Goal: Book appointment/travel/reservation

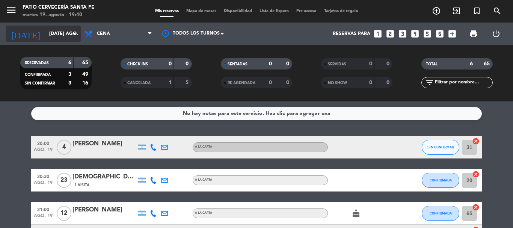
click at [56, 36] on input "[DATE] ago." at bounding box center [77, 33] width 64 height 13
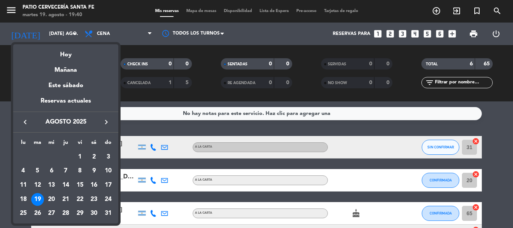
click at [59, 34] on div at bounding box center [256, 114] width 513 height 228
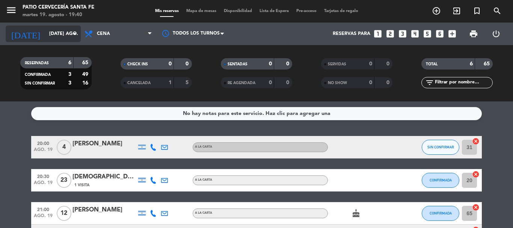
click at [73, 29] on input "[DATE] ago." at bounding box center [77, 33] width 64 height 13
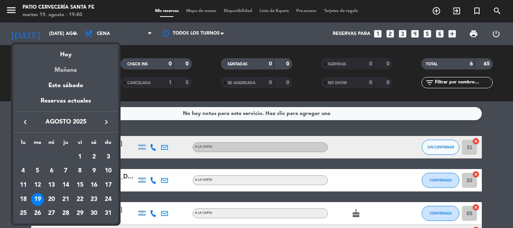
click at [68, 74] on div "Mañana" at bounding box center [65, 67] width 105 height 15
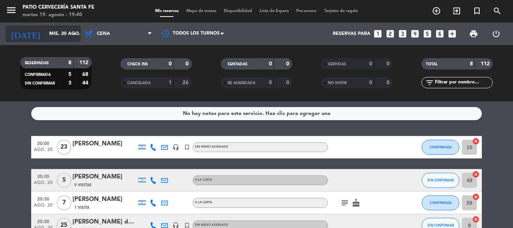
click at [62, 36] on input "mié. 20 ago." at bounding box center [77, 33] width 64 height 13
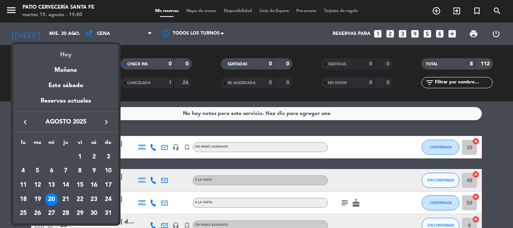
click at [73, 59] on div "Hoy" at bounding box center [65, 51] width 105 height 15
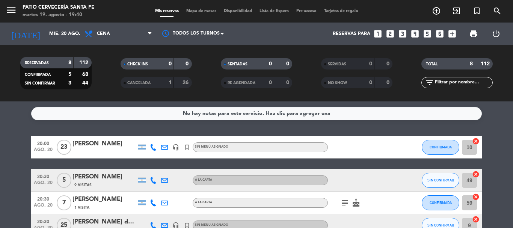
type input "[DATE] ago."
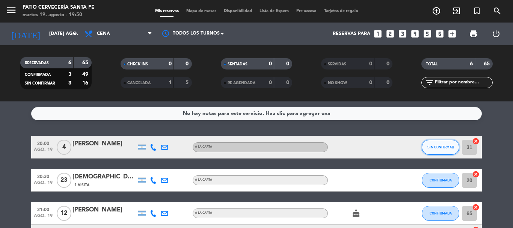
click at [437, 148] on span "SIN CONFIRMAR" at bounding box center [441, 147] width 27 height 4
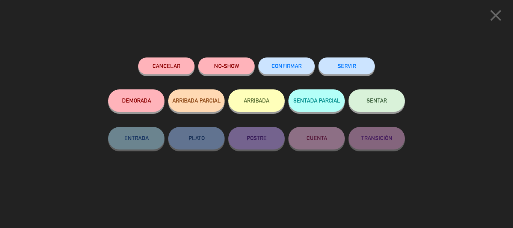
click at [367, 100] on span "SENTAR" at bounding box center [377, 100] width 20 height 6
